Goal: Information Seeking & Learning: Learn about a topic

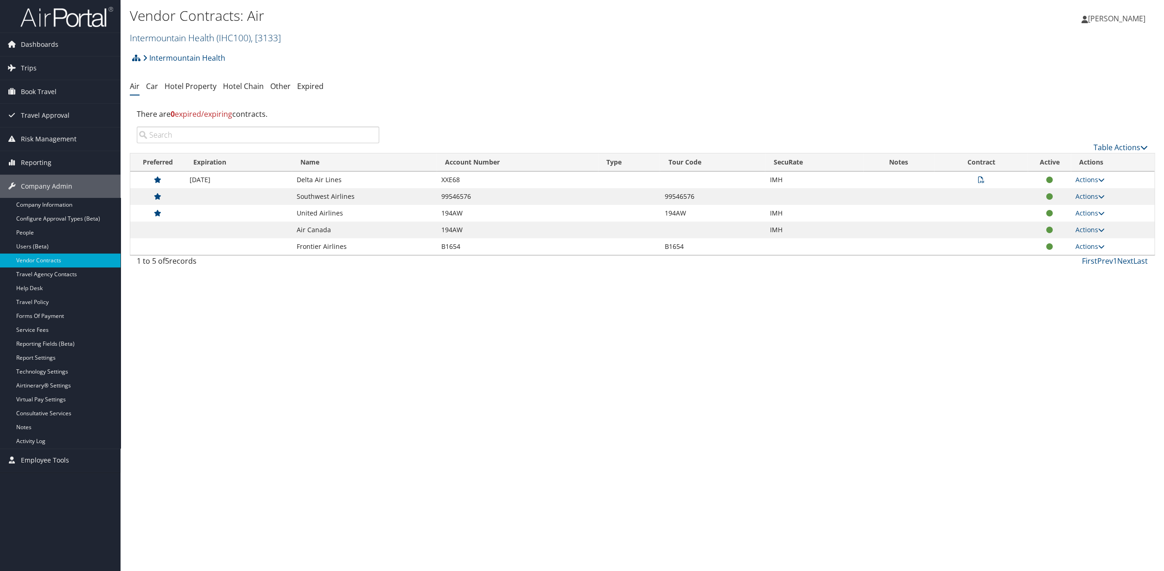
click at [236, 34] on span "( IHC100 )" at bounding box center [233, 38] width 34 height 13
click at [156, 59] on input "search" at bounding box center [191, 54] width 122 height 17
type input "howard"
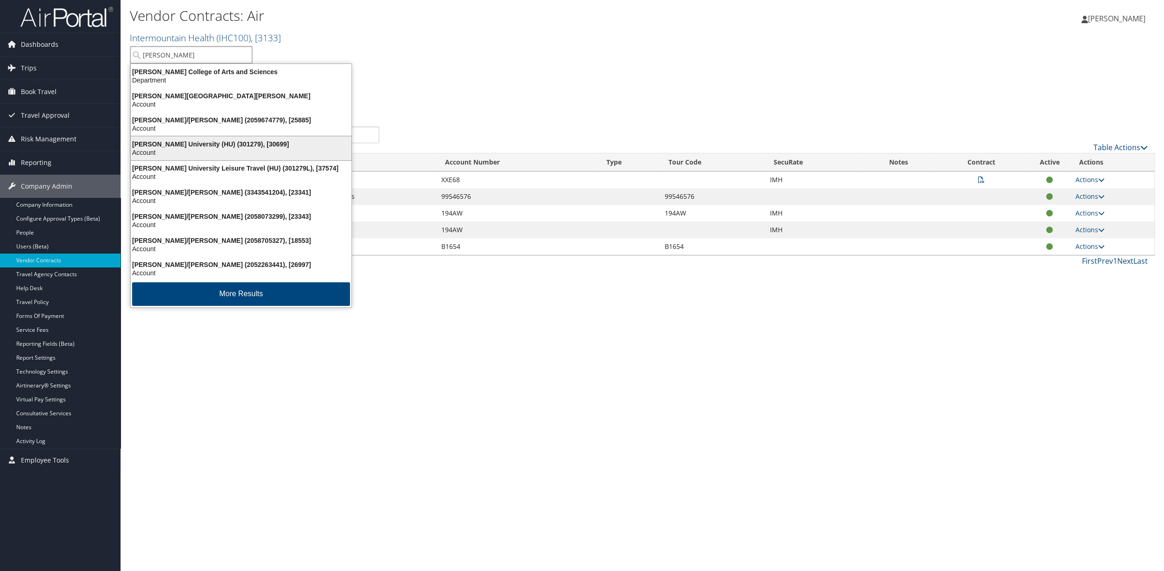
click at [194, 148] on div "Howard University (HU) (301279), [30699]" at bounding box center [241, 144] width 232 height 8
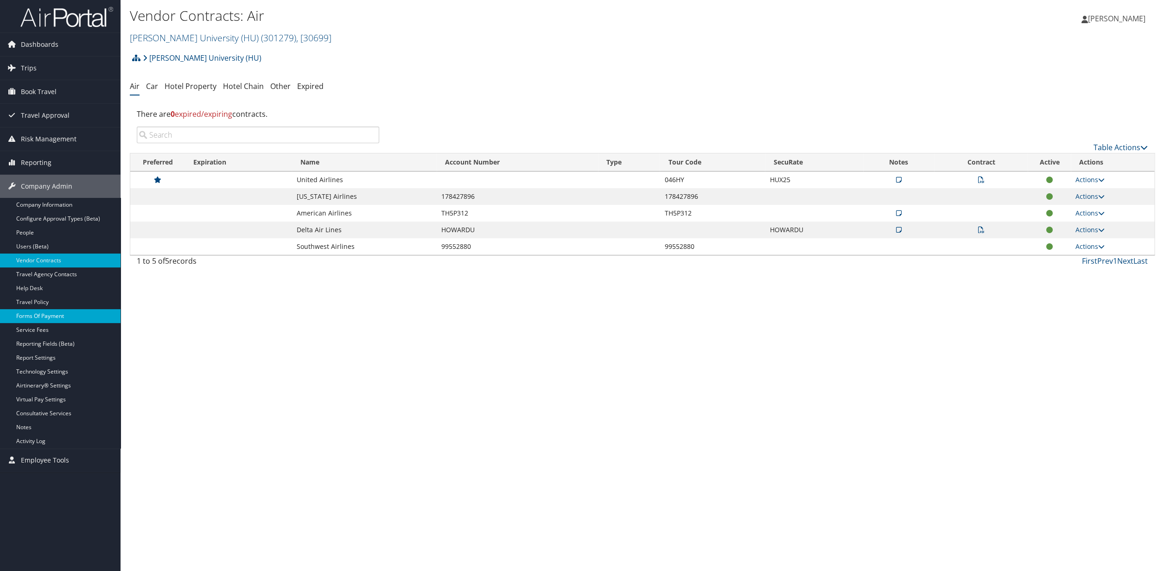
click at [38, 313] on link "Forms Of Payment" at bounding box center [60, 316] width 121 height 14
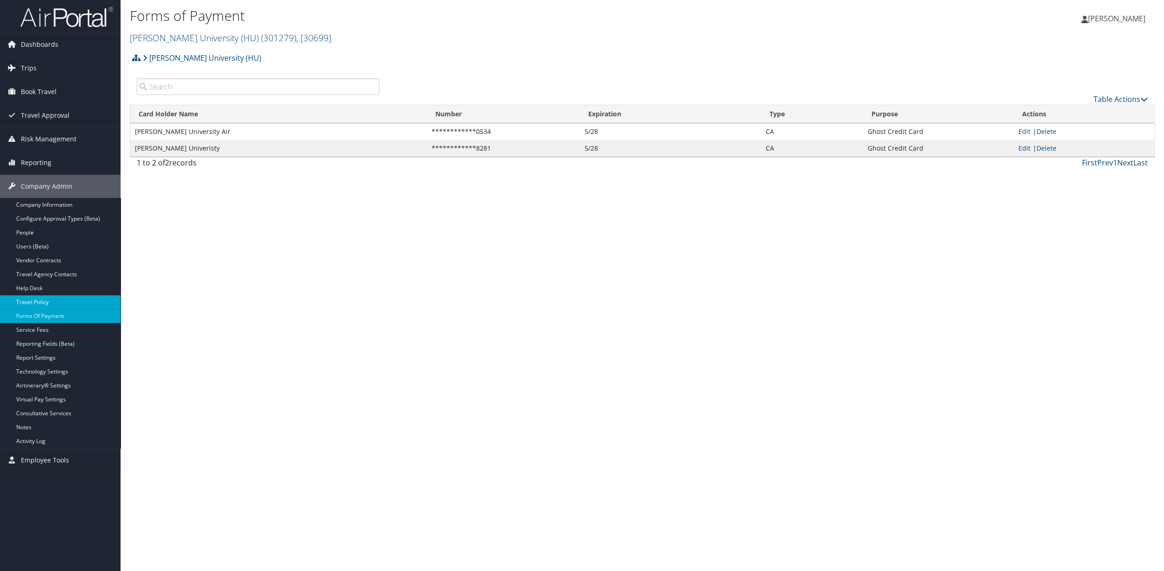
click at [36, 305] on link "Travel Policy" at bounding box center [60, 302] width 121 height 14
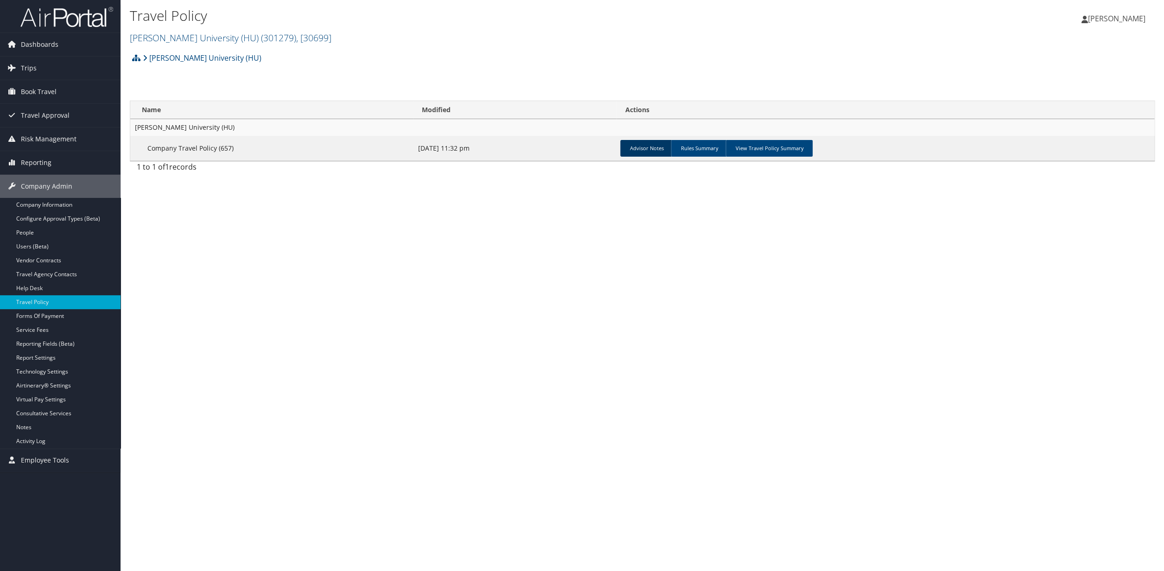
click at [650, 150] on link "Advisor Notes" at bounding box center [646, 148] width 52 height 17
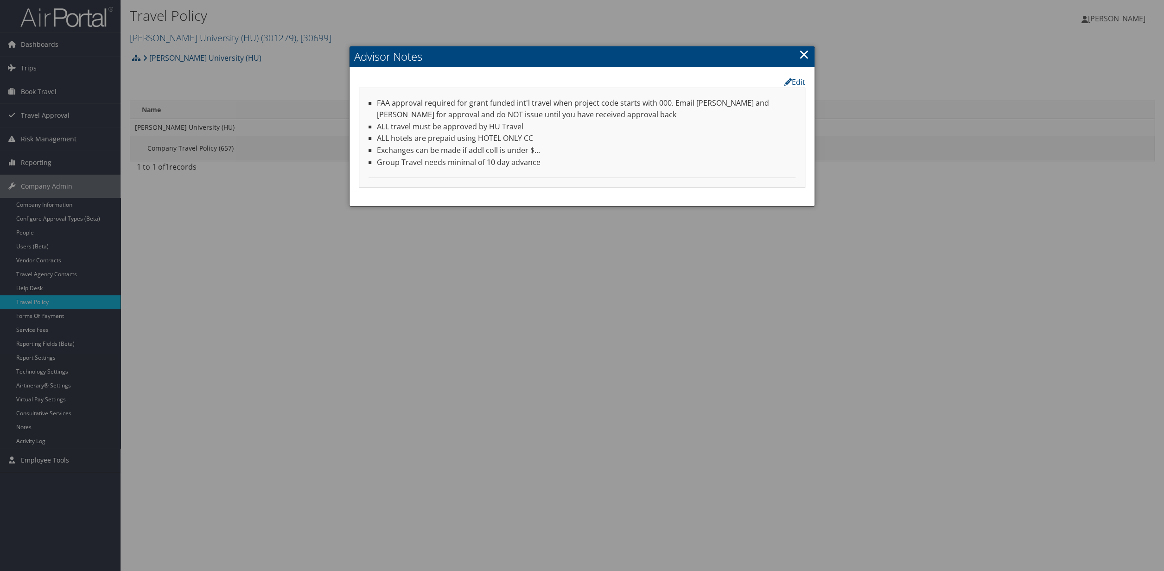
click at [805, 60] on link "×" at bounding box center [804, 54] width 11 height 19
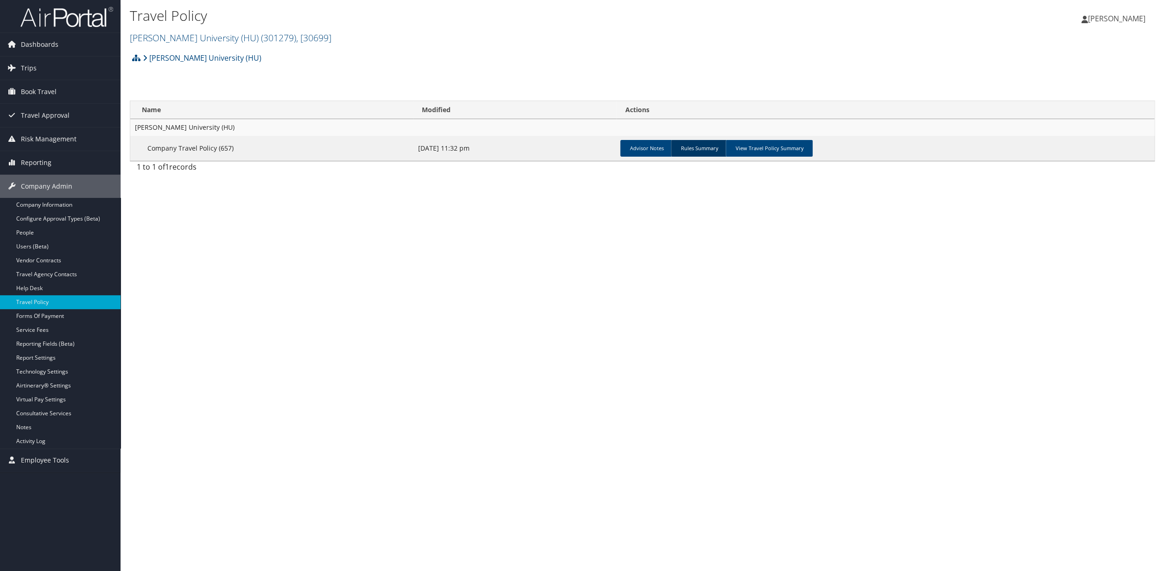
click at [700, 151] on link "Rules Summary" at bounding box center [699, 148] width 57 height 17
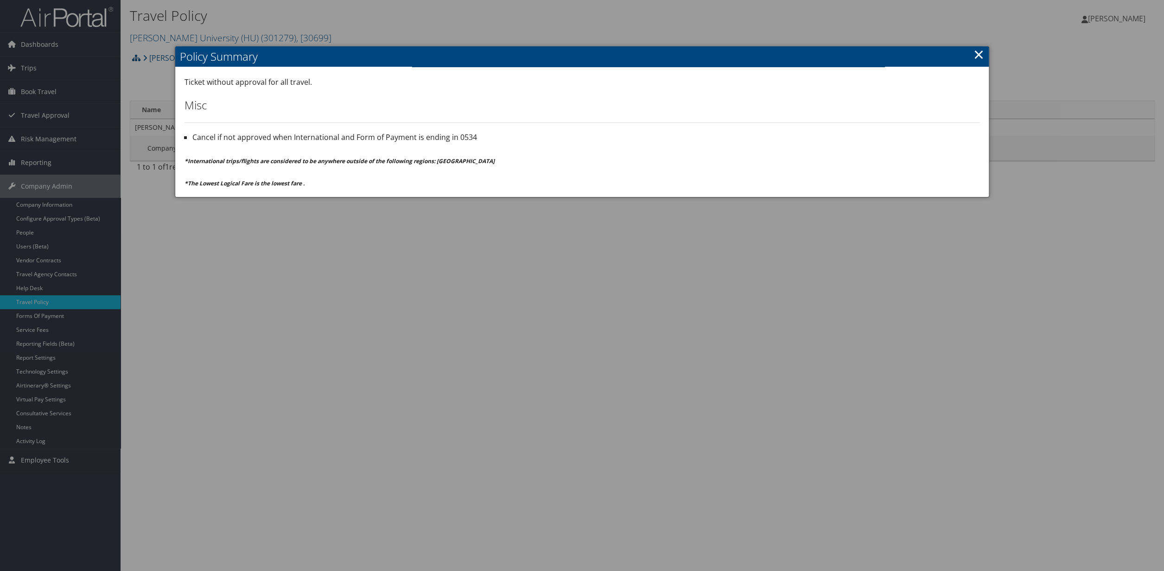
click at [981, 52] on link "×" at bounding box center [978, 54] width 11 height 19
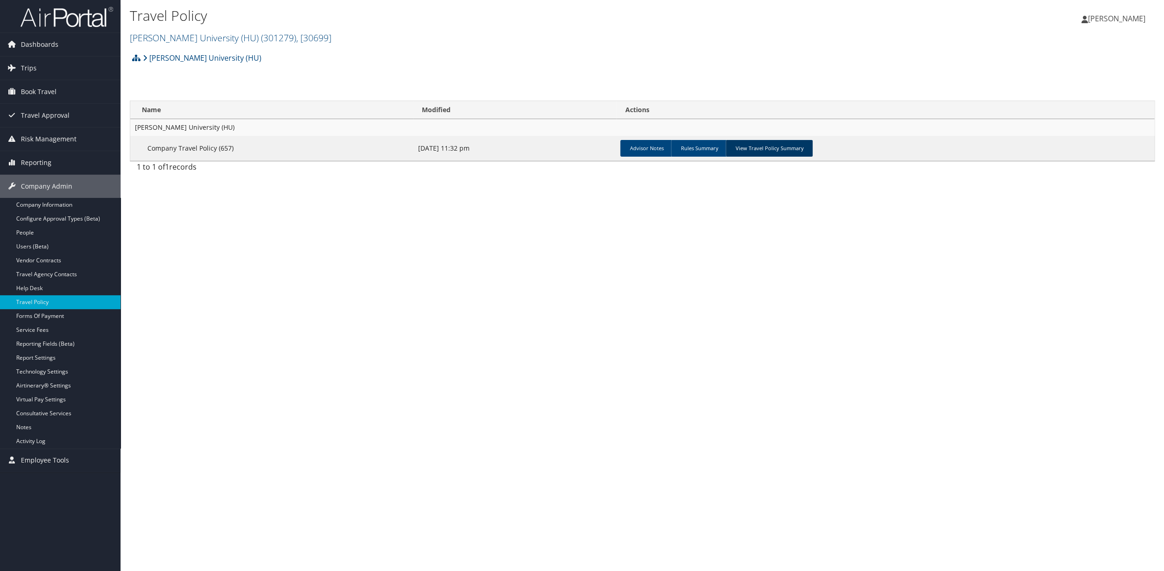
click at [762, 150] on link "View Travel Policy Summary" at bounding box center [769, 148] width 87 height 17
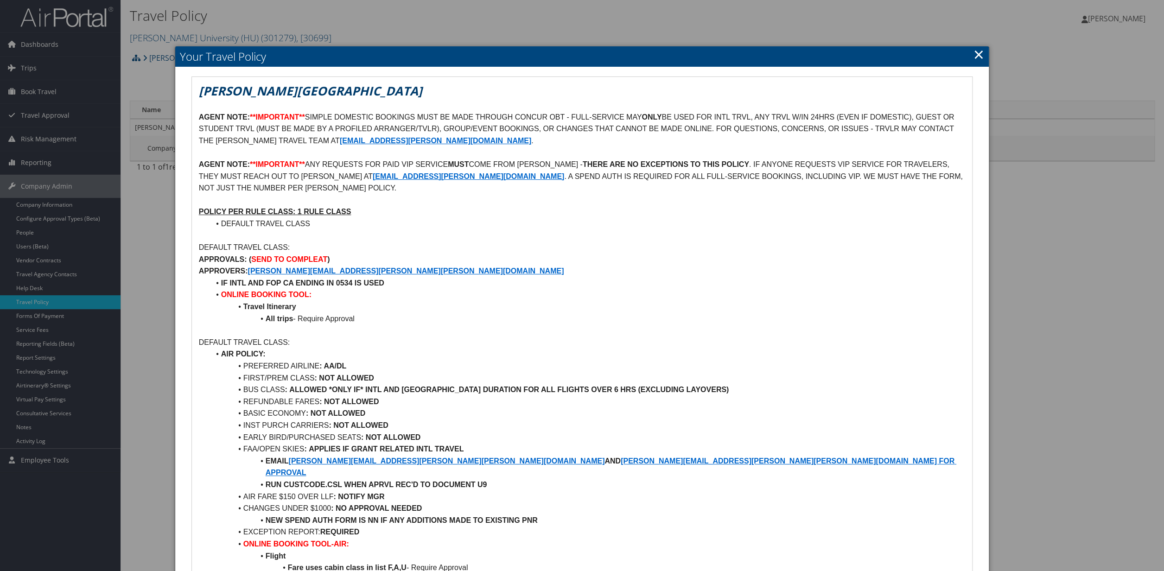
click at [979, 54] on link "×" at bounding box center [978, 54] width 11 height 19
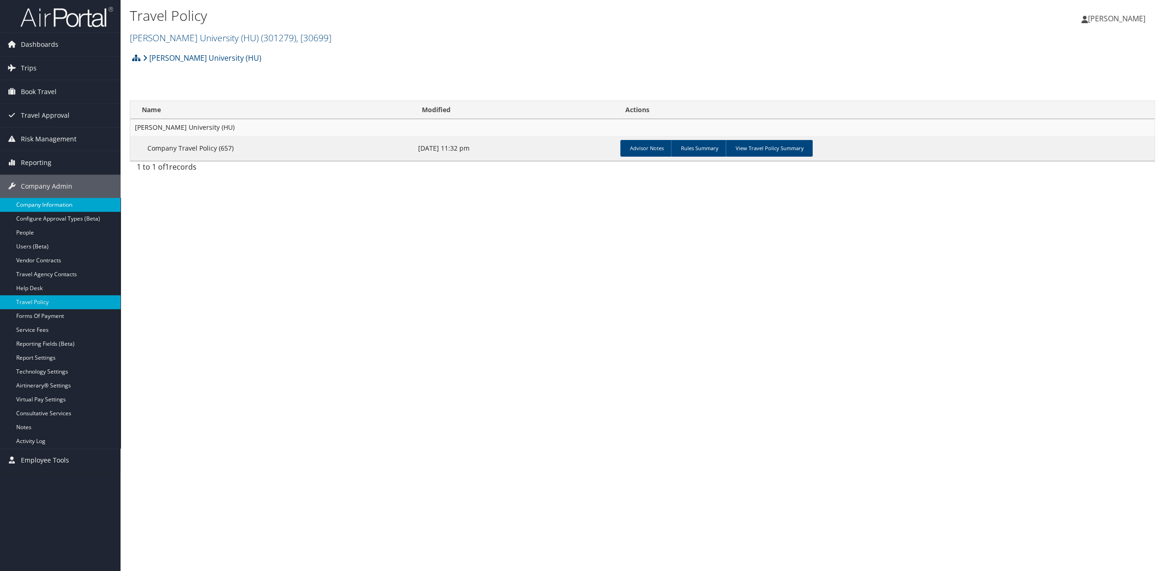
click at [54, 205] on link "Company Information" at bounding box center [60, 205] width 121 height 14
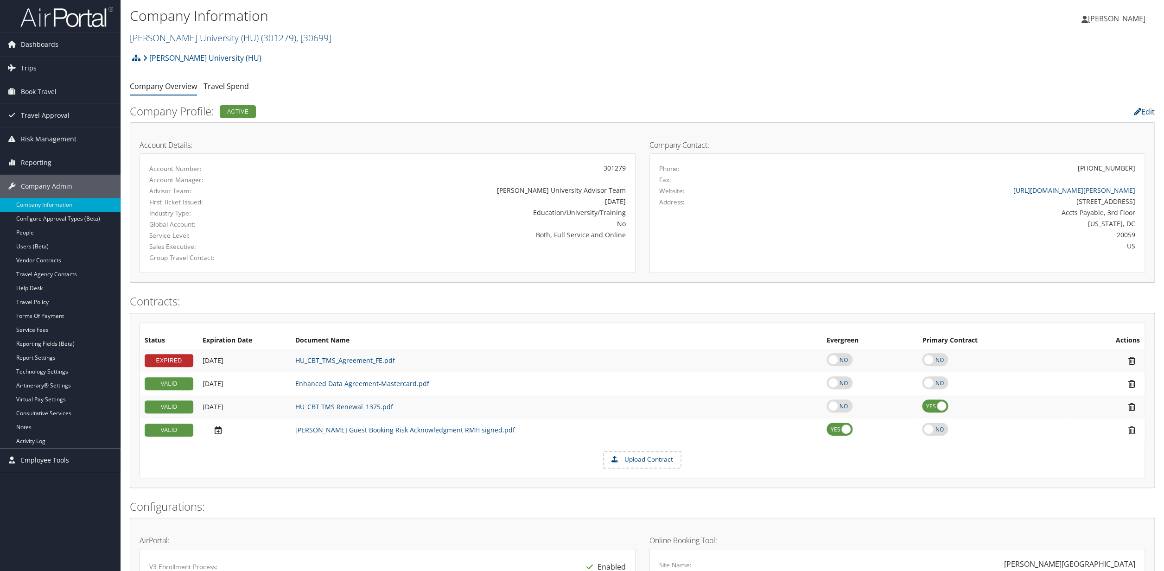
click at [493, 296] on h2 "Contracts:" at bounding box center [642, 301] width 1025 height 16
